Goal: Task Accomplishment & Management: Manage account settings

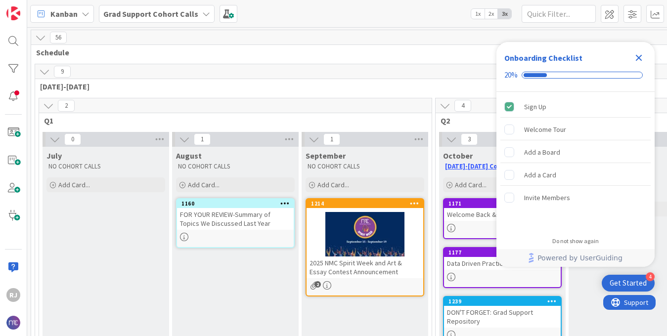
click at [144, 11] on b "Grad Support Cohort Calls" at bounding box center [150, 14] width 95 height 10
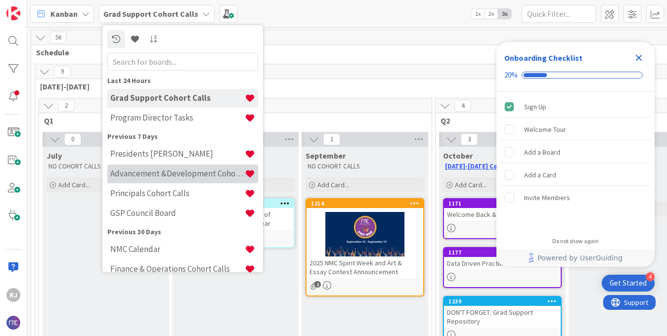
click at [141, 174] on h4 "Advancement &Development Cohort Calls" at bounding box center [177, 174] width 134 height 10
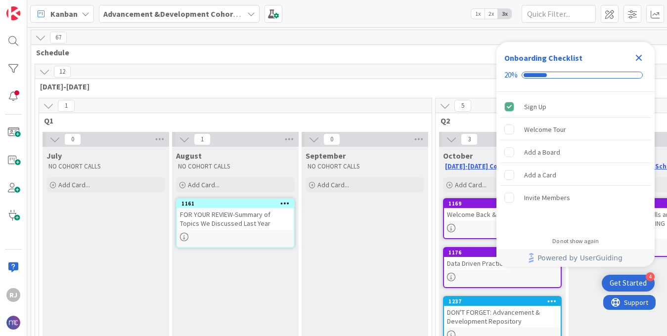
click at [640, 56] on icon "Close Checklist" at bounding box center [639, 58] width 6 height 6
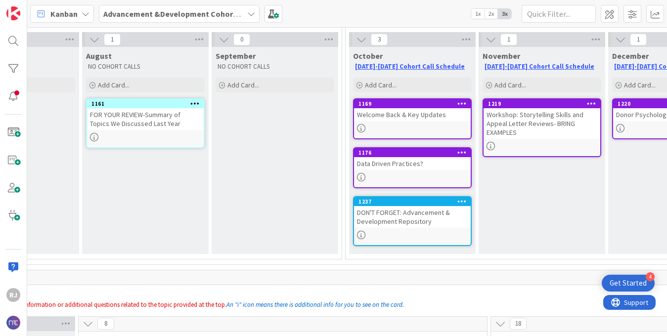
scroll to position [102, 90]
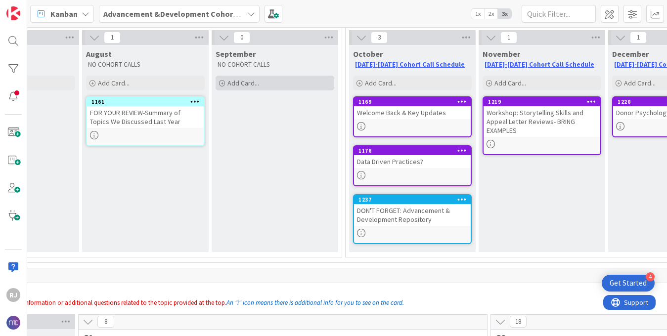
click at [276, 85] on div "Add Card..." at bounding box center [275, 83] width 119 height 15
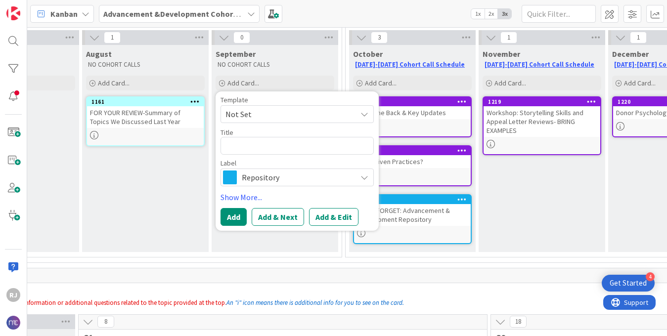
click at [263, 181] on span "Repository" at bounding box center [297, 178] width 110 height 14
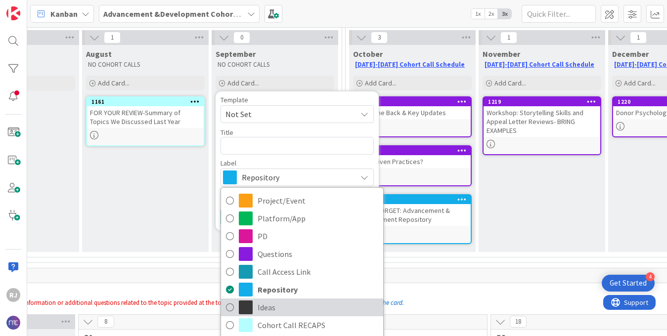
click at [286, 314] on span "Ideas" at bounding box center [318, 307] width 121 height 15
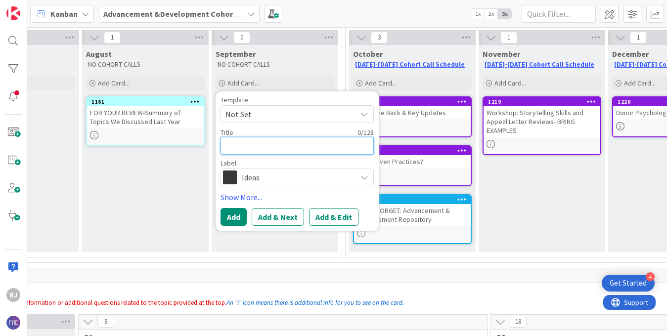
click at [249, 145] on textarea at bounding box center [297, 146] width 153 height 18
type textarea "x"
type textarea "W"
type textarea "x"
type textarea "W"
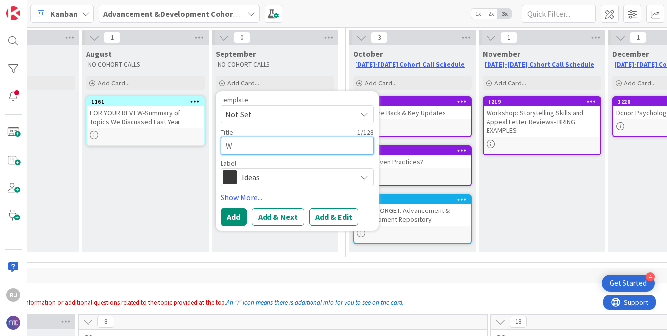
type textarea "x"
type textarea "Wh"
type textarea "x"
type textarea "Wha"
type textarea "x"
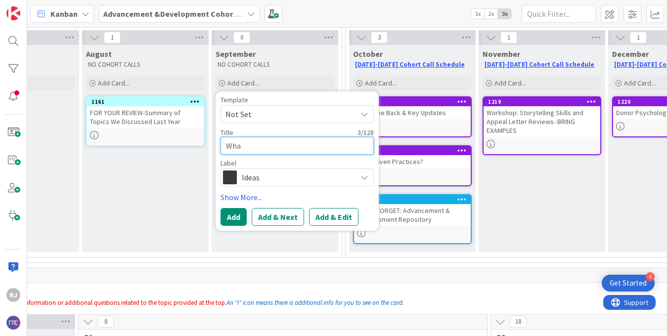
type textarea "What"
type textarea "x"
type textarea "What'"
type textarea "x"
type textarea "What's"
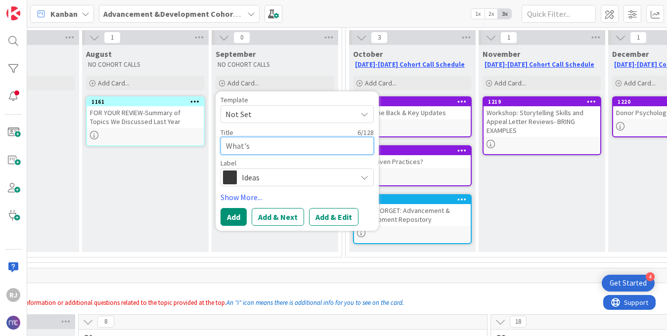
type textarea "x"
type textarea "What's"
type textarea "x"
type textarea "What's H"
type textarea "x"
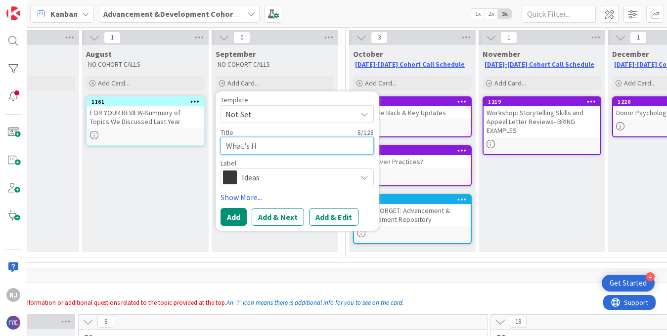
type textarea "What's Ha"
type textarea "x"
type textarea "What's Hap"
type textarea "x"
type textarea "What's Happ"
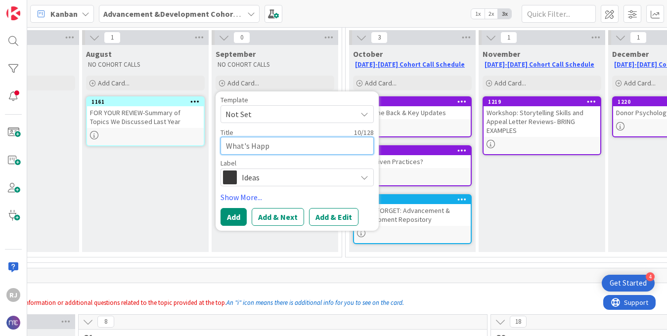
type textarea "x"
type textarea "What's [PERSON_NAME]"
type textarea "x"
type textarea "What's Happen"
type textarea "x"
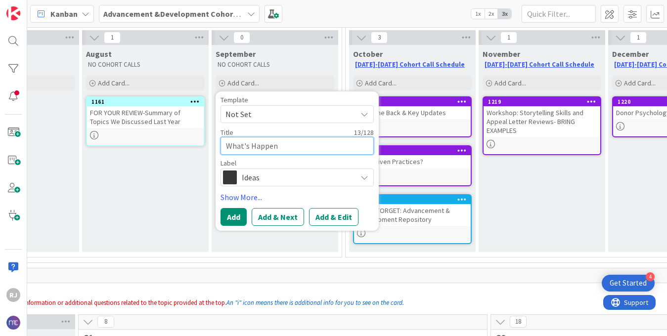
type textarea "What's Happend"
type textarea "x"
type textarea "What's Happendi"
type textarea "x"
type textarea "What's Happendin"
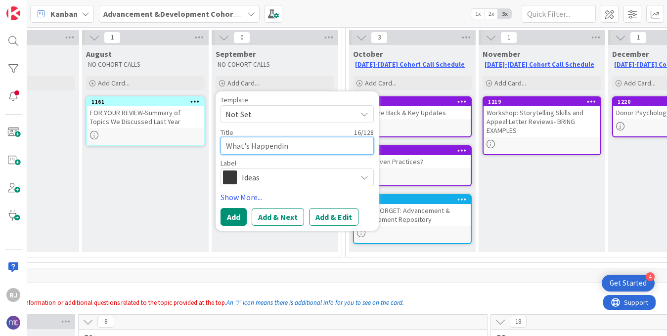
type textarea "x"
type textarea "What's Happending"
type textarea "x"
type textarea "What's Happending"
type textarea "x"
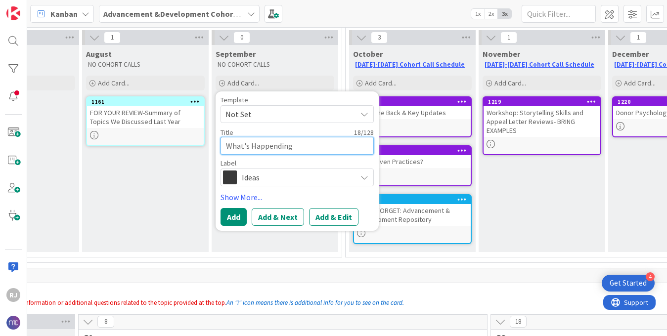
type textarea "What's Happending a"
type textarea "x"
type textarea "What's Happending at"
type textarea "x"
type textarea "What's Happending at"
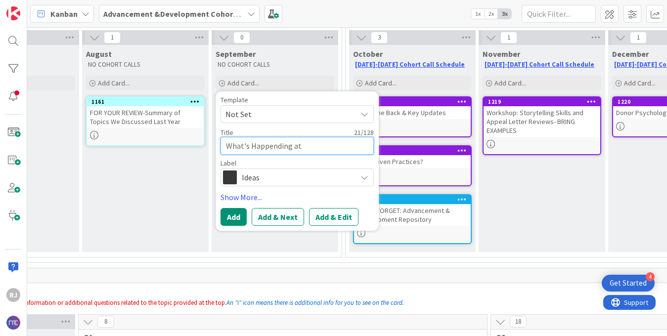
type textarea "x"
type textarea "What's Happending at"
type textarea "x"
type textarea "What's Happending a"
type textarea "x"
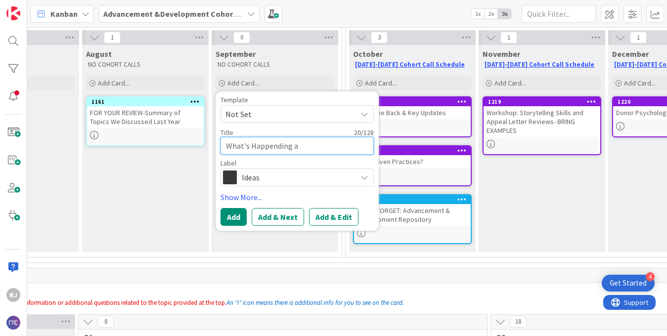
type textarea "What's Happending"
type textarea "x"
type textarea "What's Happending"
type textarea "x"
type textarea "What's Happendin"
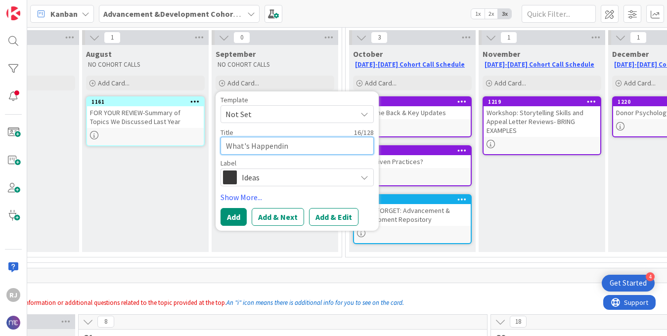
type textarea "x"
type textarea "What's Happendi"
type textarea "x"
type textarea "What's Happend"
type textarea "x"
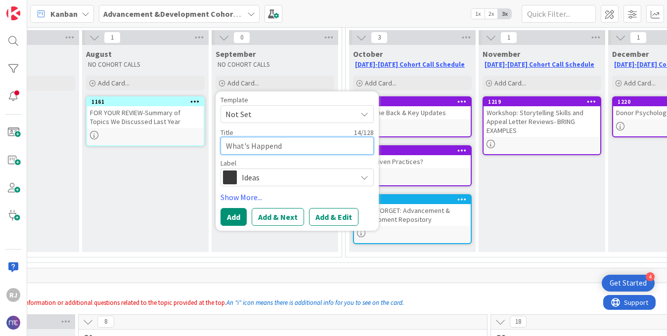
type textarea "What's Happen"
type textarea "x"
type textarea "What's Happeni"
type textarea "x"
type textarea "What's Happenin"
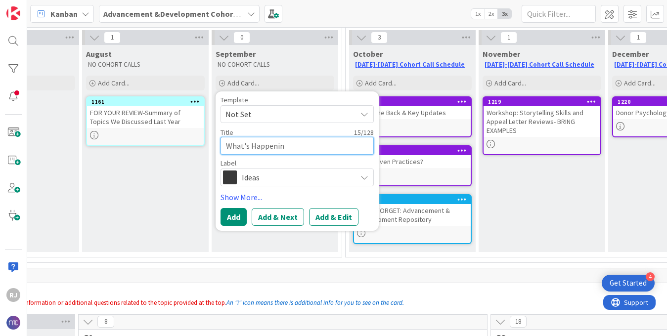
type textarea "x"
type textarea "What's Happening"
type textarea "x"
type textarea "What's Happening"
type textarea "x"
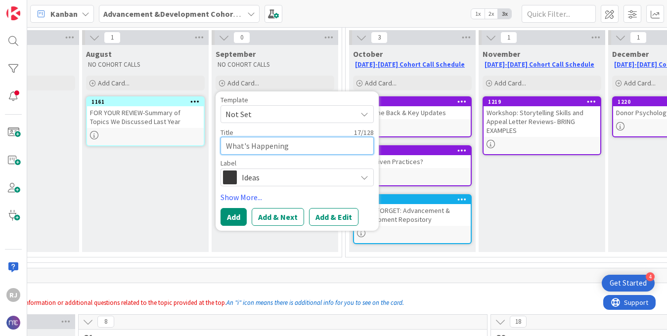
type textarea "What's Happening a"
type textarea "x"
type textarea "What's Happening at"
type textarea "x"
type textarea "What's Happening at"
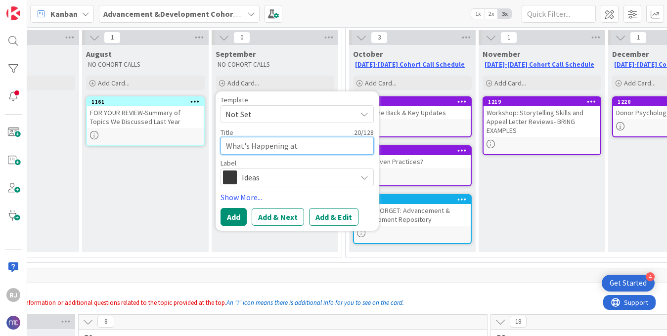
type textarea "x"
type textarea "What's Happening at Y"
type textarea "x"
type textarea "What's Happening at Yo"
type textarea "x"
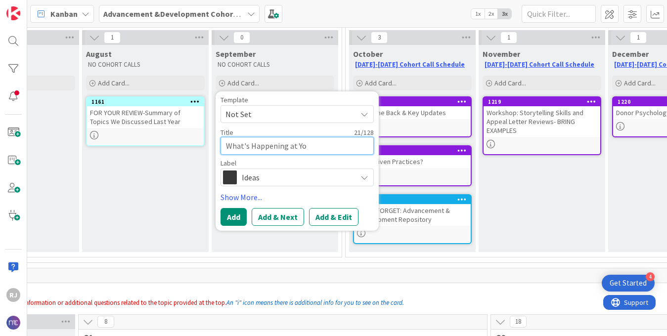
type textarea "What's Happening at You"
type textarea "x"
type textarea "What's Happening at Your"
type textarea "x"
type textarea "What's Happening at Your"
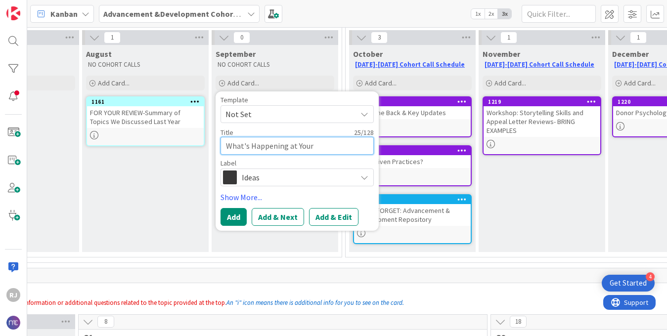
type textarea "x"
type textarea "What's Happening at Your S"
type textarea "x"
type textarea "What's Happening at Your Sc"
type textarea "x"
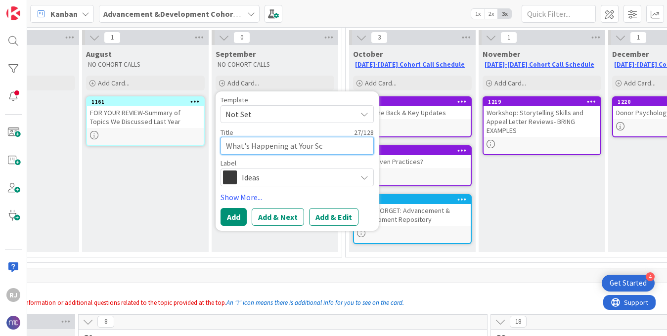
type textarea "What's Happening at Your Sch"
type textarea "x"
type textarea "What's Happening at Your Scho"
type textarea "x"
type textarea "What's Happening at Your Schoo"
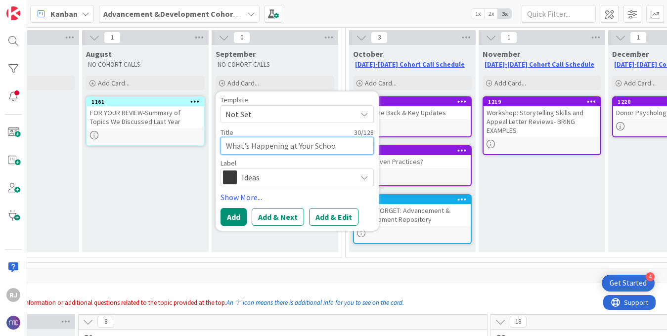
type textarea "x"
type textarea "What's Happening at Your School"
type textarea "x"
type textarea "What's Happening at Your Schools"
type textarea "x"
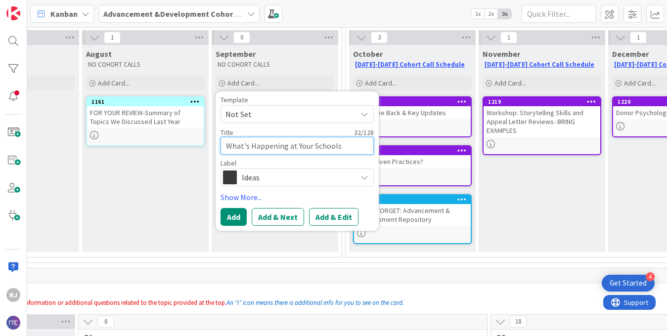
type textarea "What's Happening at Your Schools?"
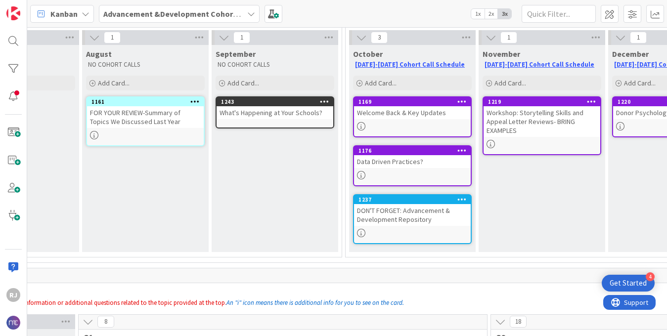
click at [270, 107] on div "What's Happening at Your Schools?" at bounding box center [275, 112] width 117 height 13
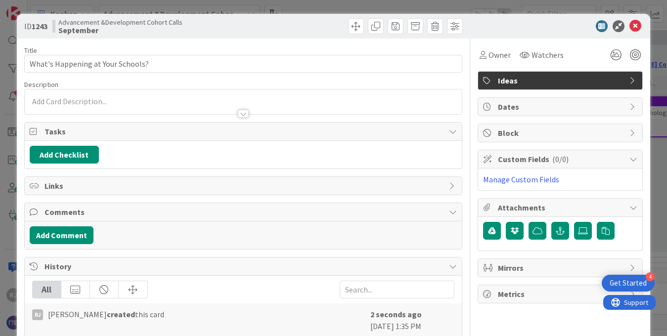
click at [198, 98] on div at bounding box center [244, 101] width 438 height 25
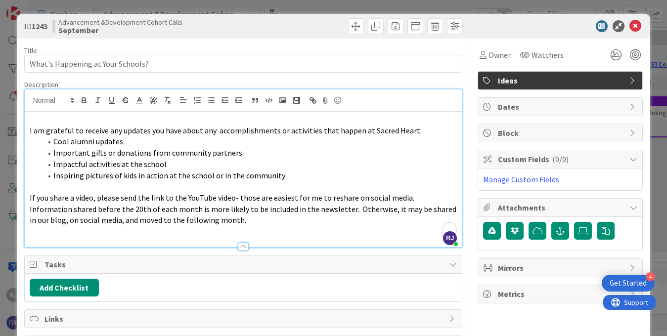
click at [366, 129] on span "I am grateful to receive any updates you have about any accomplishments or acti…" at bounding box center [226, 131] width 392 height 10
drag, startPoint x: 408, startPoint y: 130, endPoint x: 366, endPoint y: 131, distance: 41.6
click at [366, 131] on span "I am grateful to receive any updates you have about any accomplishments or acti…" at bounding box center [226, 131] width 392 height 10
click at [412, 132] on p "I am grateful to receive any updates you have about any accomplishments or acti…" at bounding box center [244, 130] width 428 height 11
drag, startPoint x: 105, startPoint y: 129, endPoint x: 26, endPoint y: 128, distance: 78.6
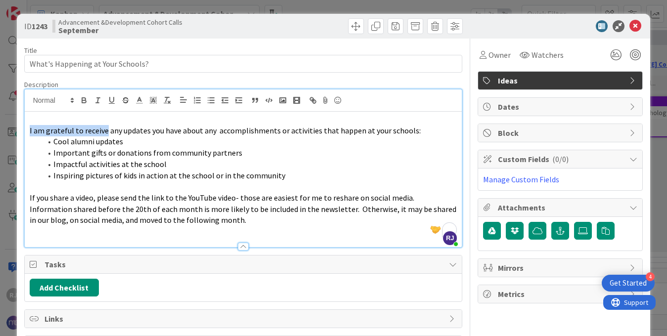
click at [26, 128] on div "I am grateful to receive any updates you have about any accomplishments or acti…" at bounding box center [244, 179] width 438 height 135
click at [266, 225] on p "Information shared before the 20th of each month is more likely to be included …" at bounding box center [244, 215] width 428 height 22
click at [633, 28] on icon at bounding box center [635, 26] width 12 height 12
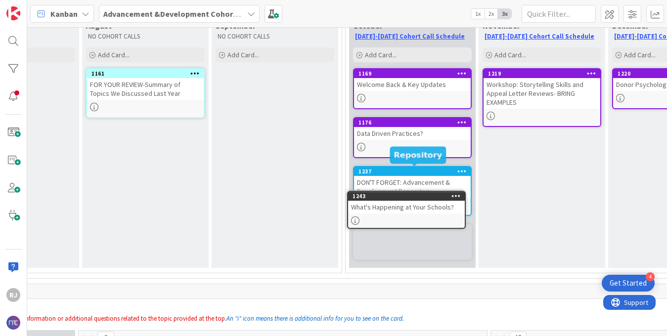
scroll to position [132, 90]
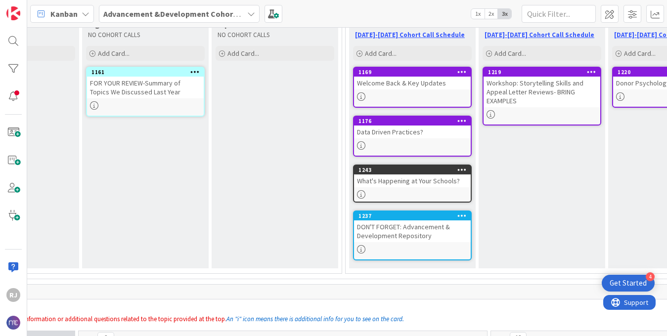
click at [159, 13] on b "Advancement &Development Cohort Calls" at bounding box center [179, 14] width 153 height 10
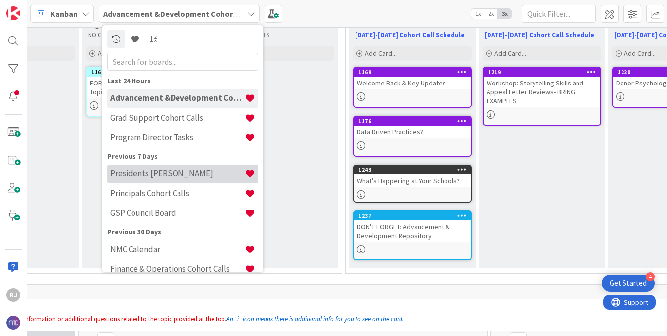
click at [138, 178] on h4 "Presidents [PERSON_NAME]" at bounding box center [177, 174] width 134 height 10
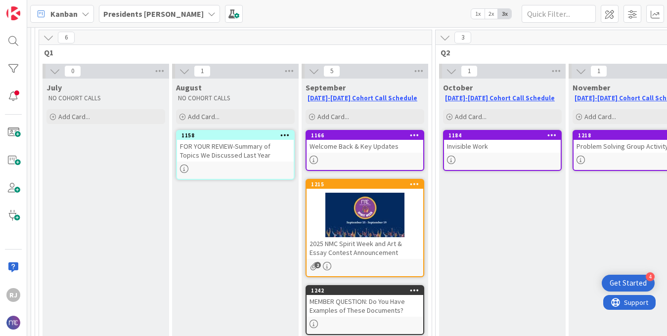
scroll to position [66, 0]
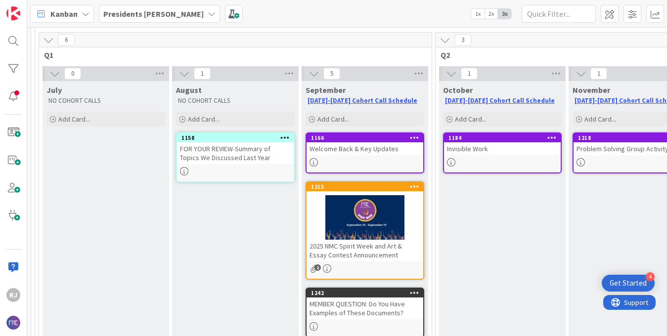
click at [147, 13] on b "Presidents [PERSON_NAME]" at bounding box center [153, 14] width 100 height 10
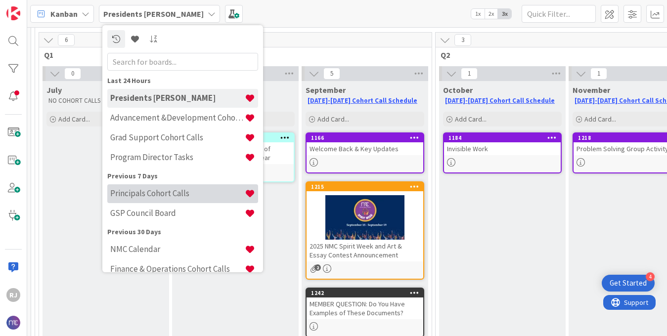
click at [150, 195] on h4 "Principals Cohort Calls" at bounding box center [177, 193] width 134 height 10
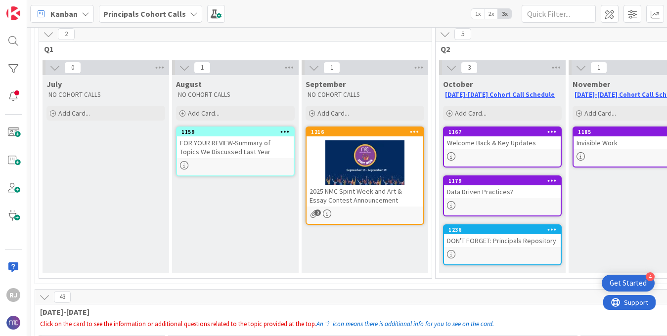
scroll to position [67, 0]
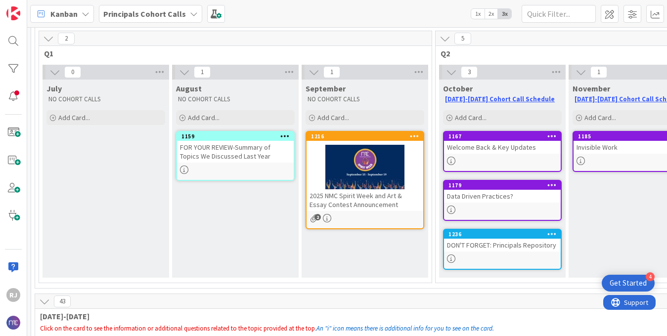
click at [156, 14] on b "Principals Cohort Calls" at bounding box center [144, 14] width 83 height 10
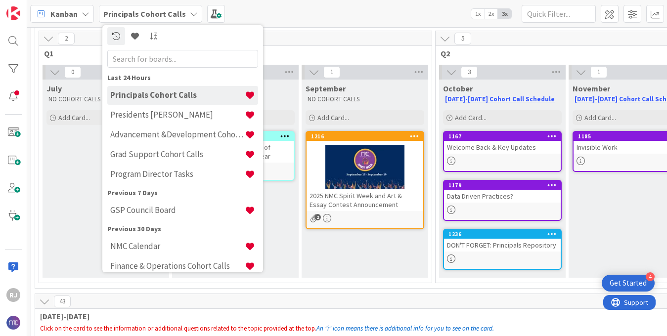
scroll to position [0, 0]
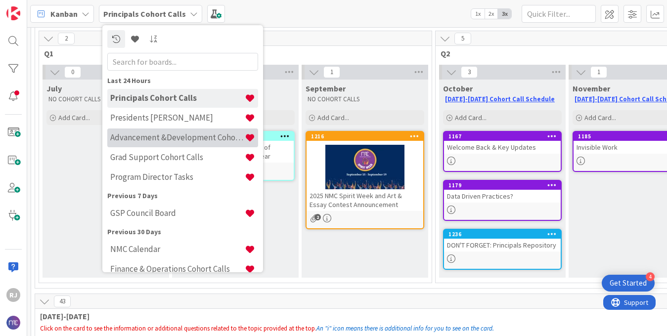
click at [149, 138] on h4 "Advancement &Development Cohort Calls" at bounding box center [177, 138] width 134 height 10
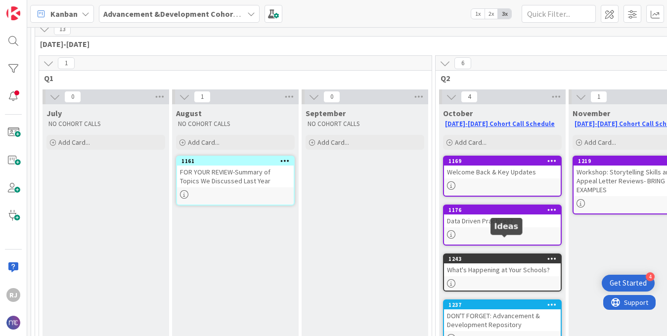
scroll to position [68, 0]
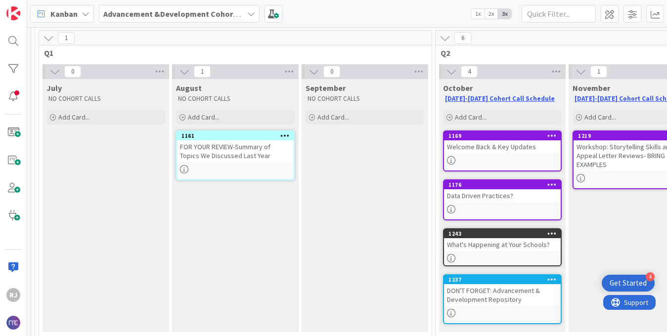
click at [553, 234] on icon at bounding box center [551, 233] width 9 height 7
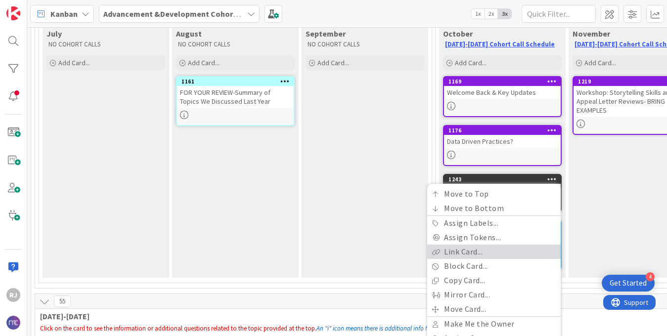
scroll to position [125, 0]
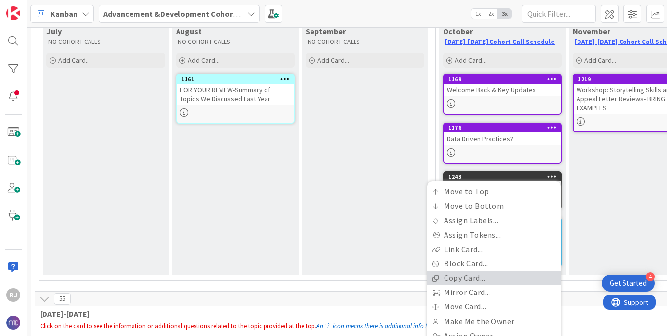
click at [476, 281] on link "Copy Card..." at bounding box center [493, 278] width 133 height 14
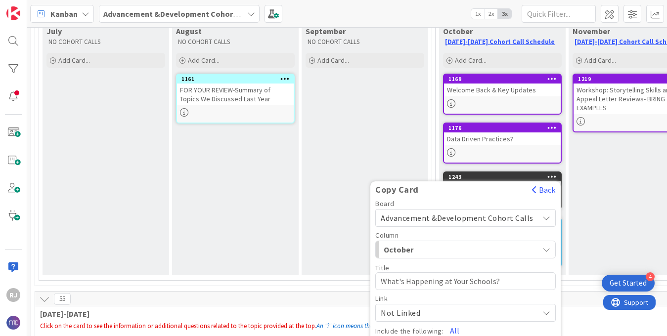
click at [428, 247] on span "October" at bounding box center [421, 249] width 74 height 13
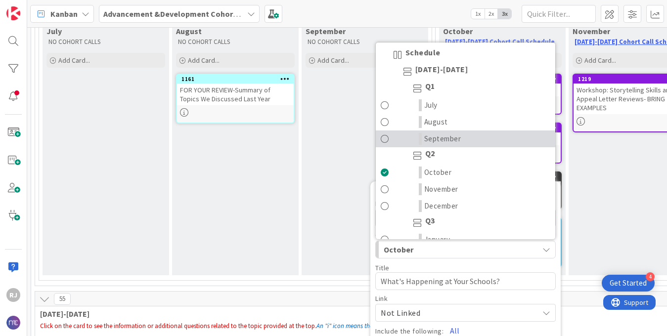
click at [446, 137] on span "September" at bounding box center [442, 139] width 37 height 12
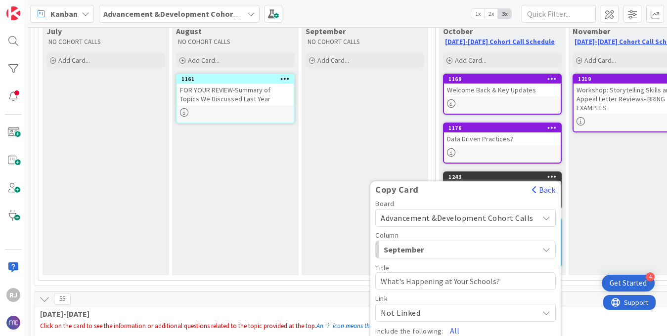
click at [439, 216] on span "Advancement &Development Cohort Calls" at bounding box center [457, 218] width 153 height 10
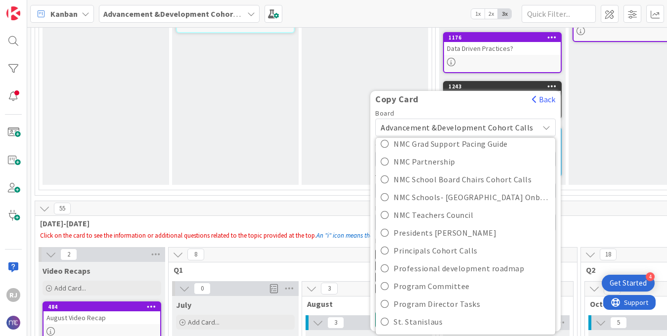
scroll to position [227, 0]
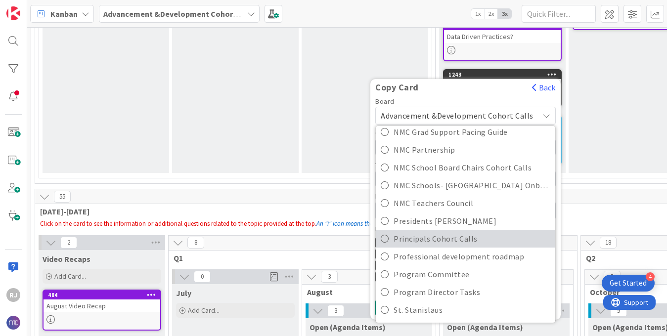
click at [424, 240] on span "Principals Cohort Calls" at bounding box center [472, 238] width 157 height 15
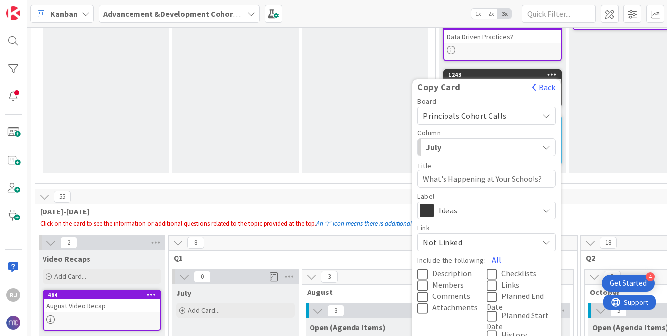
click at [451, 271] on span "Description" at bounding box center [452, 274] width 40 height 10
click at [448, 307] on span "Attachments" at bounding box center [454, 308] width 45 height 10
click at [491, 286] on icon at bounding box center [494, 286] width 15 height 12
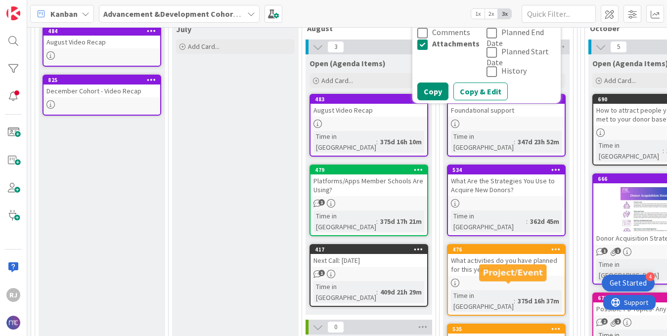
scroll to position [499, 0]
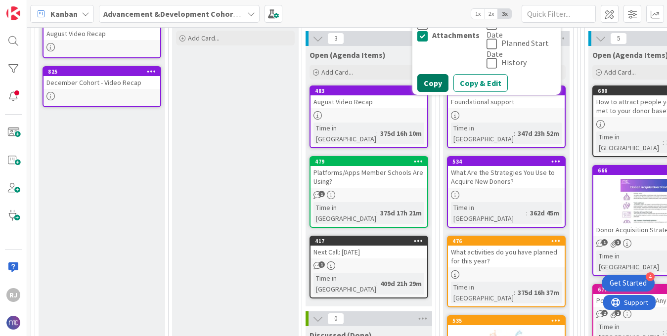
click at [438, 84] on button "Copy" at bounding box center [432, 83] width 31 height 18
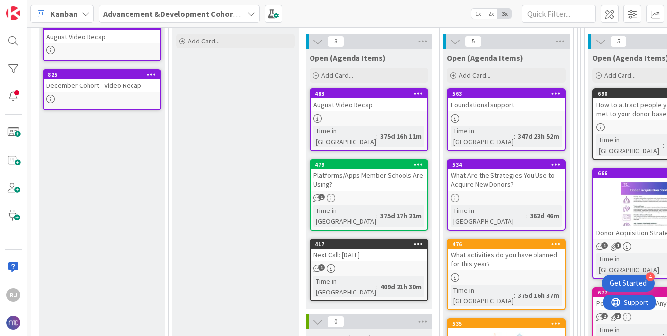
scroll to position [502, 0]
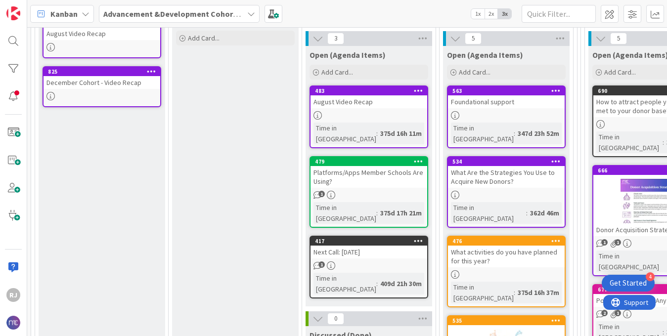
click at [180, 9] on b "Advancement &Development Cohort Calls" at bounding box center [179, 14] width 153 height 10
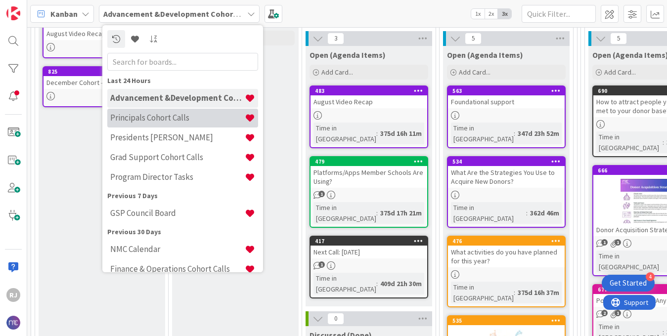
click at [148, 117] on h4 "Principals Cohort Calls" at bounding box center [177, 118] width 134 height 10
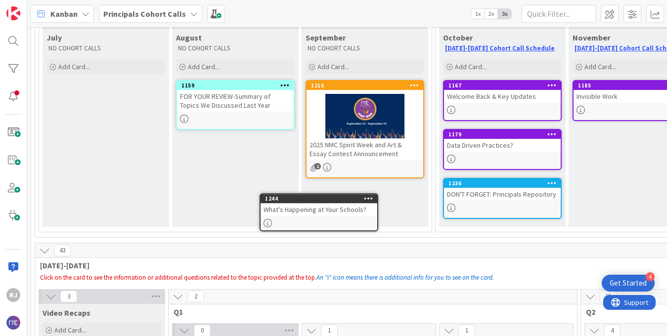
scroll to position [142, 0]
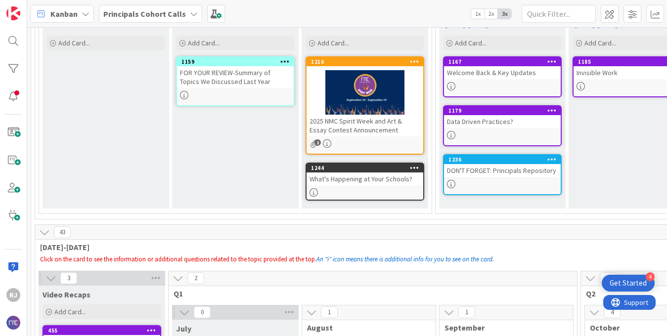
click at [415, 166] on icon at bounding box center [414, 167] width 9 height 7
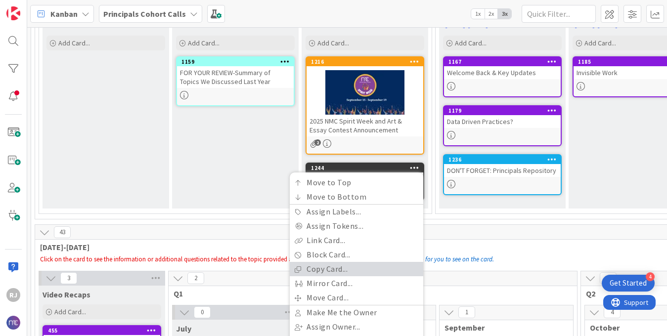
click at [328, 267] on link "Copy Card..." at bounding box center [356, 269] width 133 height 14
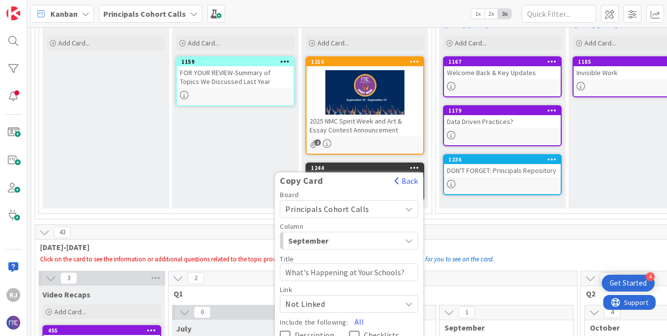
click at [363, 208] on span "Principals Cohort Calls" at bounding box center [327, 209] width 84 height 10
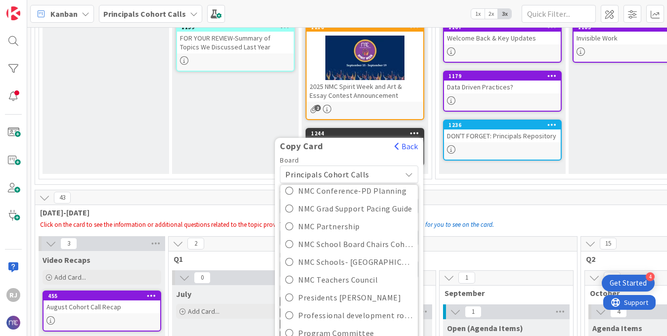
scroll to position [178, 0]
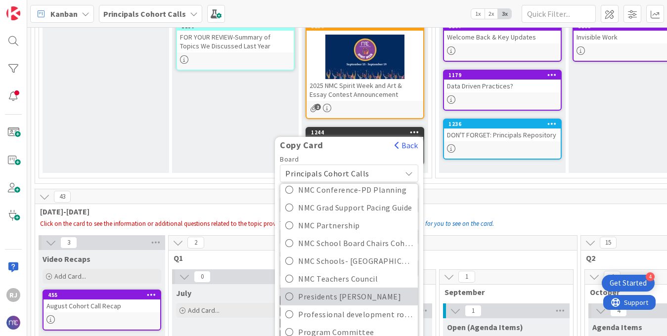
click at [343, 302] on span "Presidents [PERSON_NAME]" at bounding box center [355, 296] width 115 height 15
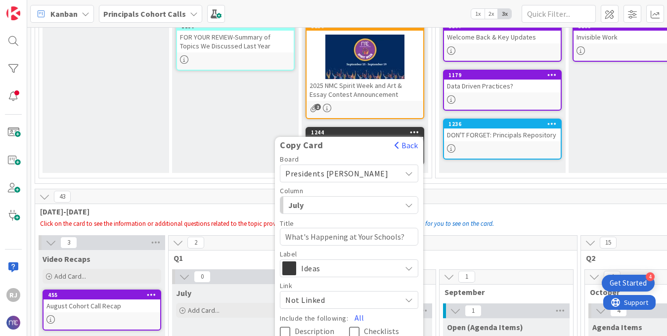
click at [327, 200] on span "July" at bounding box center [325, 205] width 74 height 13
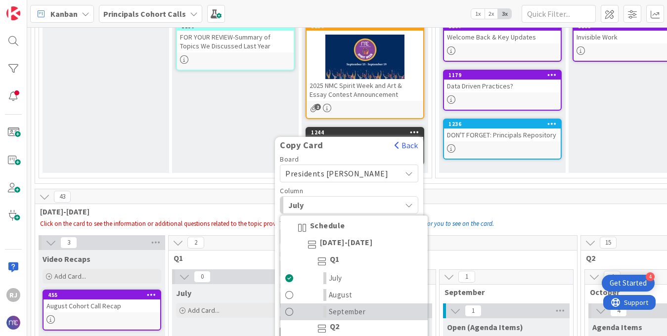
click at [366, 304] on link "September" at bounding box center [353, 312] width 147 height 17
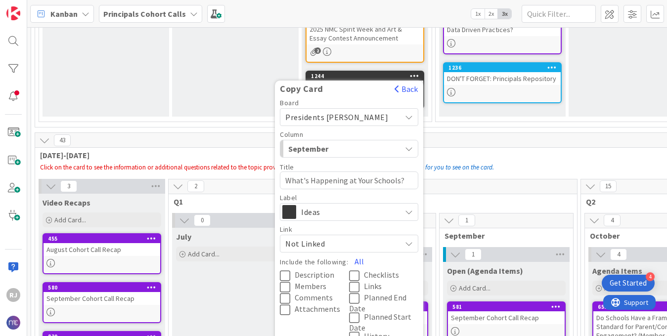
scroll to position [258, 0]
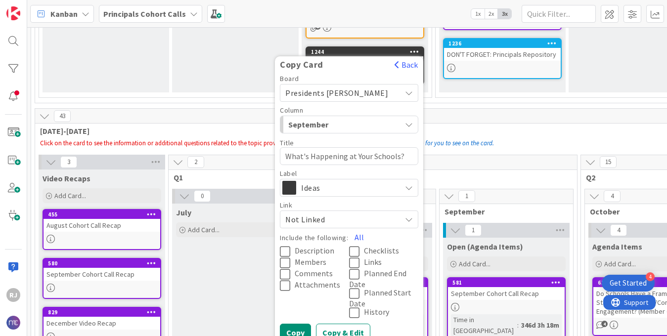
click at [323, 250] on span "Description" at bounding box center [315, 251] width 40 height 10
click at [315, 283] on span "Attachments" at bounding box center [317, 285] width 45 height 10
click at [371, 264] on span "Links" at bounding box center [373, 263] width 18 height 10
click at [301, 329] on button "Copy" at bounding box center [295, 333] width 31 height 18
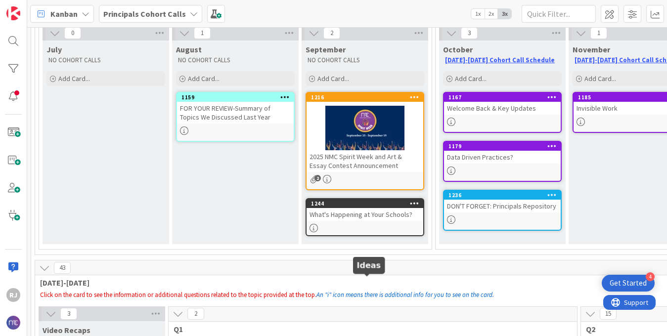
scroll to position [0, 0]
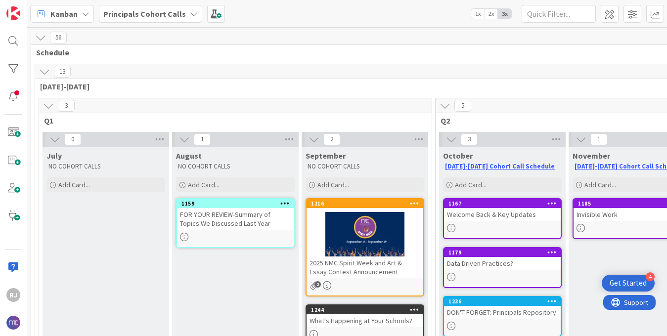
click at [133, 12] on b "Principals Cohort Calls" at bounding box center [144, 14] width 83 height 10
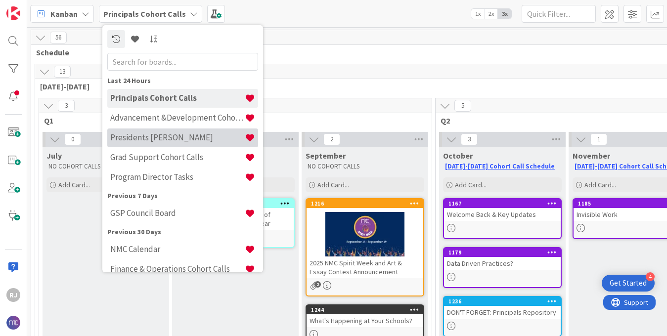
click at [148, 139] on h4 "Presidents [PERSON_NAME]" at bounding box center [177, 138] width 134 height 10
type textarea "x"
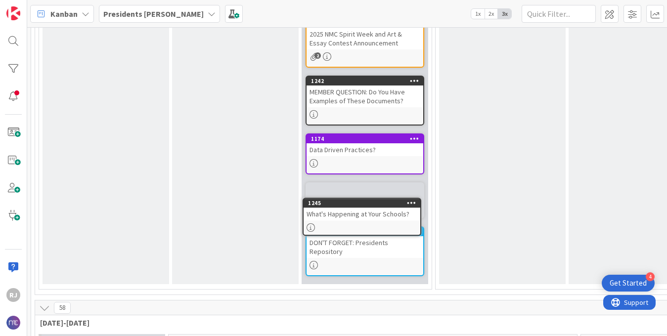
scroll to position [278, 0]
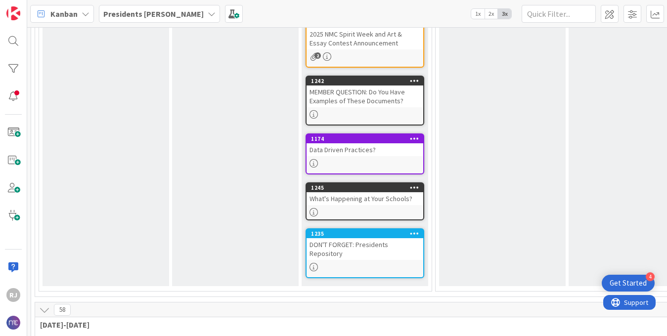
click at [170, 6] on div "Presidents [PERSON_NAME]" at bounding box center [159, 14] width 121 height 18
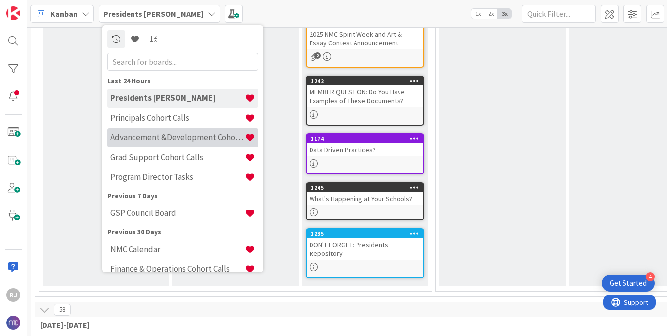
click at [144, 137] on h4 "Advancement &Development Cohort Calls" at bounding box center [177, 138] width 134 height 10
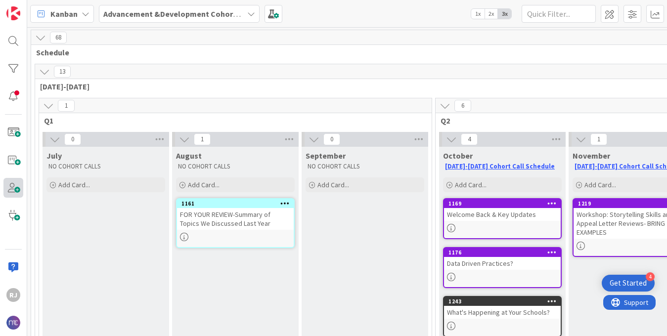
click at [15, 187] on span at bounding box center [13, 188] width 20 height 20
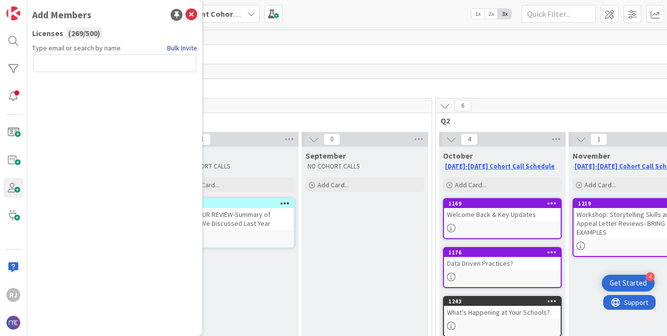
click at [179, 49] on link "Bulk Invite" at bounding box center [182, 48] width 30 height 10
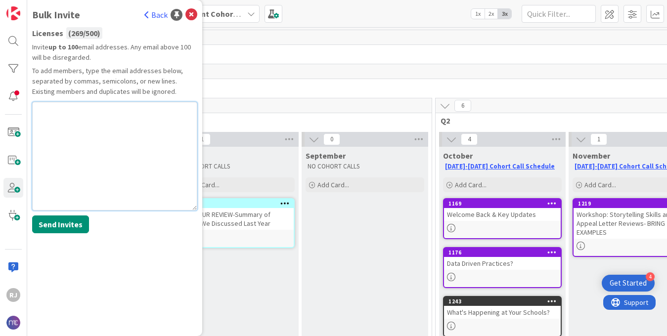
click at [77, 112] on textarea at bounding box center [114, 156] width 165 height 109
paste textarea "[EMAIL_ADDRESS][DOMAIN_NAME]"
type textarea "[EMAIL_ADDRESS][DOMAIN_NAME]"
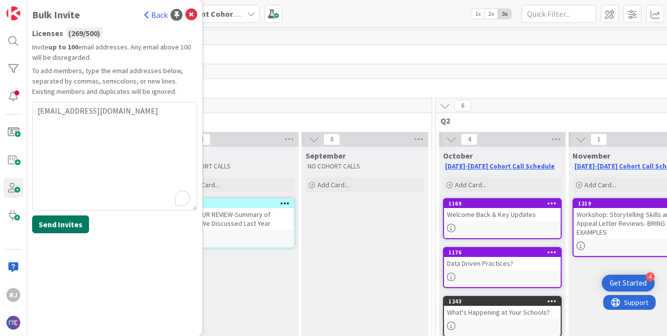
click at [59, 223] on button "Send Invites" at bounding box center [60, 225] width 57 height 18
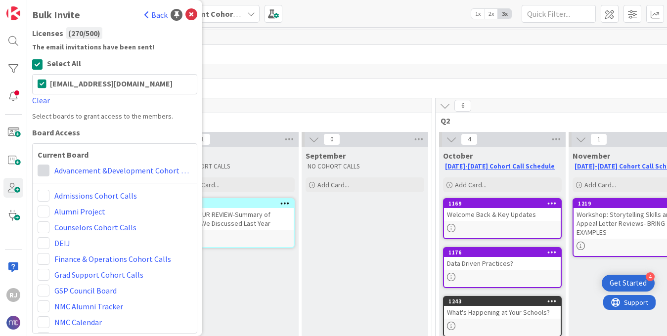
click at [45, 166] on span at bounding box center [44, 171] width 12 height 12
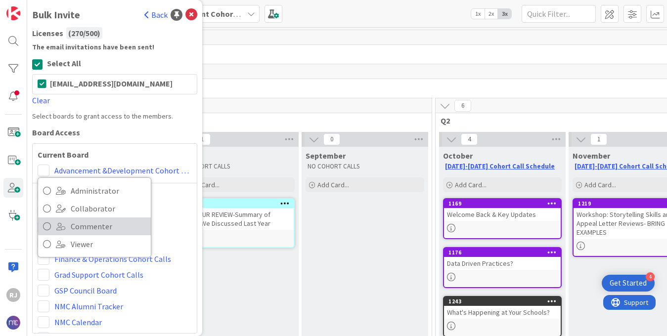
click at [77, 221] on span "Commenter" at bounding box center [108, 226] width 75 height 15
